Goal: Find specific page/section: Find specific page/section

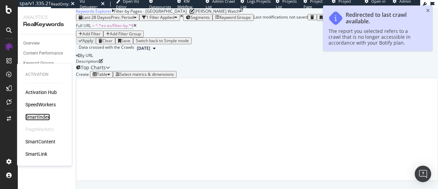
click at [44, 117] on div "SmartIndex" at bounding box center [37, 116] width 25 height 7
